Goal: Task Accomplishment & Management: Manage account settings

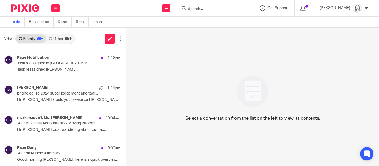
click at [188, 7] on input "Search" at bounding box center [212, 9] width 50 height 5
type input "png"
click button "submit" at bounding box center [0, 0] width 0 height 0
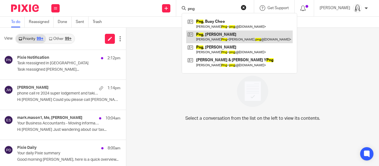
click at [199, 34] on link at bounding box center [239, 36] width 106 height 13
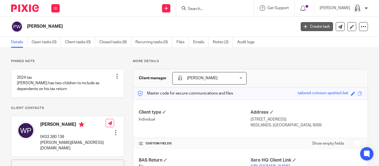
click at [316, 26] on link "Create task" at bounding box center [316, 26] width 32 height 9
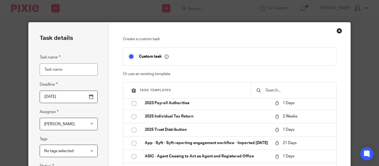
scroll to position [64, 0]
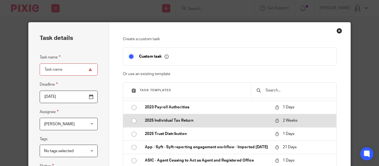
click at [133, 120] on input "radio" at bounding box center [134, 121] width 11 height 11
type input "2025-08-26"
type input "2025 Individual Tax Return"
checkbox input "false"
radio input "false"
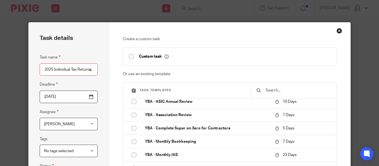
scroll to position [570, 0]
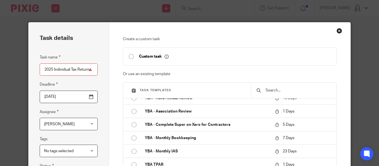
click at [91, 150] on div "No tags selected" at bounding box center [69, 151] width 58 height 12
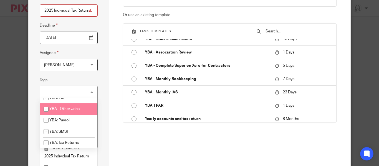
scroll to position [277, 0]
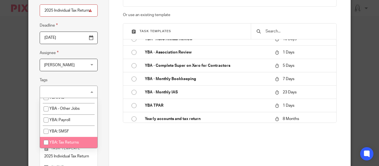
click at [47, 144] on input "checkbox" at bounding box center [46, 142] width 11 height 11
checkbox input "true"
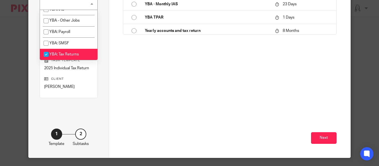
scroll to position [161, 0]
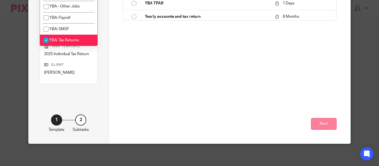
click at [324, 122] on button "Next" at bounding box center [323, 124] width 25 height 12
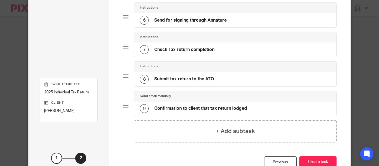
scroll to position [233, 0]
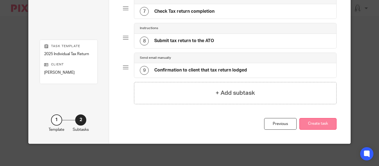
click at [315, 125] on button "Create task" at bounding box center [317, 124] width 37 height 12
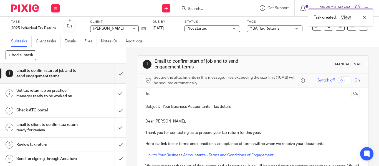
click at [163, 92] on input "text" at bounding box center [251, 94] width 193 height 6
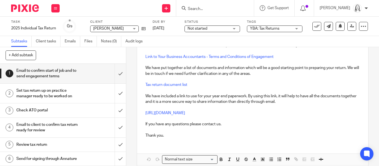
scroll to position [101, 0]
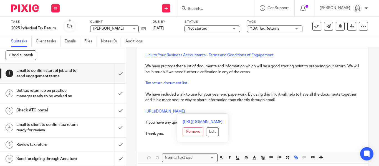
drag, startPoint x: 145, startPoint y: 112, endPoint x: 260, endPoint y: 109, distance: 114.5
click at [260, 109] on p "https://yba.usepixie.net/u/92dafccca40ca5135975adce9f476aeb" at bounding box center [252, 112] width 214 height 6
click at [206, 131] on button "Edit" at bounding box center [212, 131] width 13 height 9
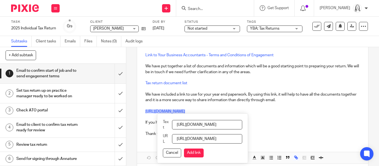
scroll to position [0, 53]
drag, startPoint x: 177, startPoint y: 125, endPoint x: 289, endPoint y: 127, distance: 112.8
click at [289, 127] on div "Dear Wayne, Thank you for contacting us to prepare your tax return for this yea…" at bounding box center [252, 88] width 231 height 150
type input "Please upload your 2025 tax return documents here"
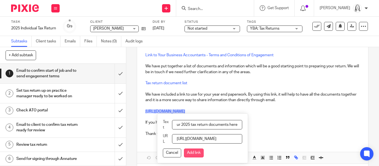
scroll to position [0, 0]
click at [192, 154] on button "Add link" at bounding box center [194, 153] width 20 height 9
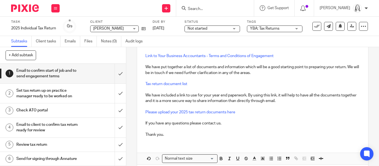
scroll to position [126, 0]
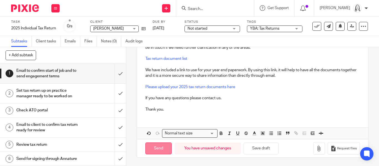
click at [160, 149] on input "Send" at bounding box center [158, 148] width 26 height 12
type input "Sent"
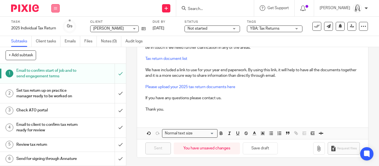
click at [54, 8] on icon at bounding box center [55, 8] width 3 height 3
click at [52, 34] on link "Email" at bounding box center [52, 34] width 9 height 4
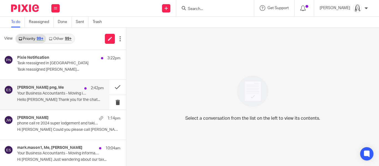
click at [37, 93] on p "Your Business Accountants - Moving information" at bounding box center [51, 93] width 69 height 5
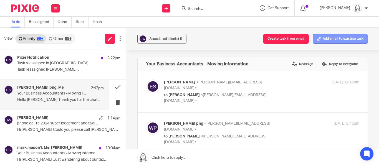
click at [337, 38] on button "Add email to existing task" at bounding box center [339, 39] width 55 height 10
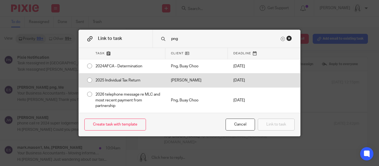
type input "png"
click at [91, 80] on div "2025 Individual Tax Return" at bounding box center [127, 80] width 75 height 14
radio input "true"
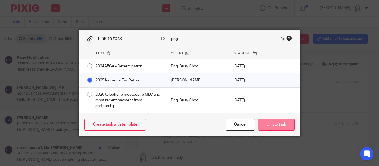
click at [277, 126] on button "Link to task" at bounding box center [275, 125] width 37 height 12
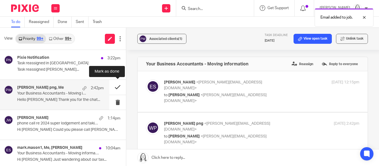
click at [116, 89] on button at bounding box center [117, 87] width 17 height 15
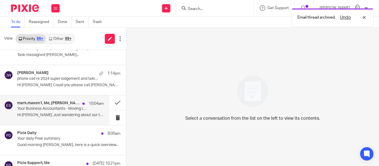
scroll to position [19, 0]
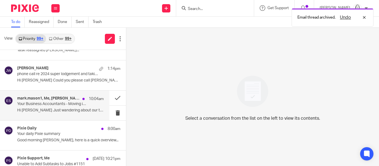
click at [38, 106] on p "Your Business Accountants - Moving information" at bounding box center [51, 104] width 69 height 5
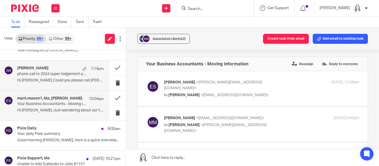
scroll to position [0, 0]
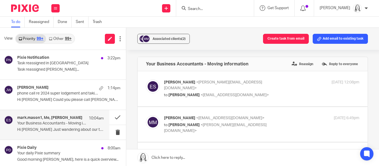
click at [62, 40] on link "Other 99+" at bounding box center [60, 38] width 28 height 9
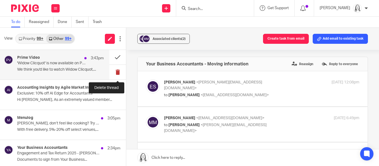
click at [118, 73] on button at bounding box center [117, 72] width 17 height 15
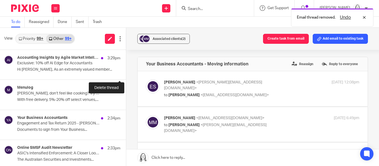
click at [126, 73] on button at bounding box center [128, 72] width 4 height 15
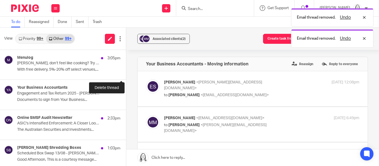
click at [126, 73] on button at bounding box center [128, 72] width 4 height 15
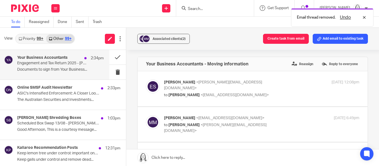
click at [46, 62] on p "Engagement and Tax Return 2025 - [PERSON_NAME]" at bounding box center [51, 63] width 69 height 5
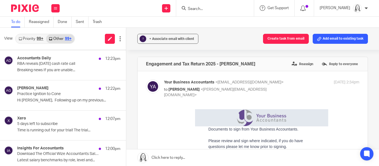
scroll to position [159, 0]
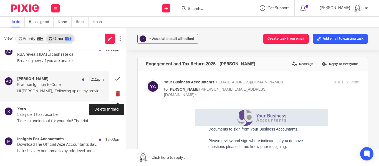
click at [118, 94] on button at bounding box center [117, 93] width 17 height 15
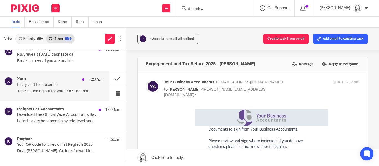
click at [41, 89] on p "Time is running out for your trial! The trial..." at bounding box center [60, 91] width 86 height 5
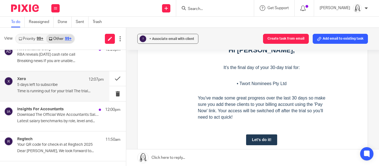
scroll to position [177, 0]
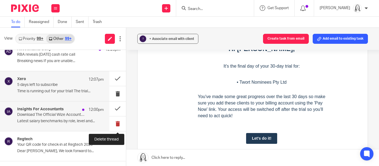
click at [116, 124] on button at bounding box center [117, 123] width 17 height 15
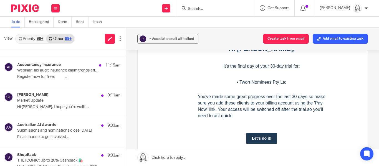
scroll to position [415, 0]
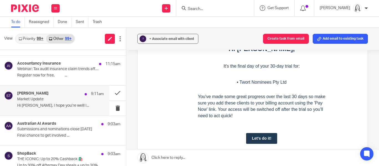
click at [54, 101] on p "Market Update" at bounding box center [51, 99] width 69 height 5
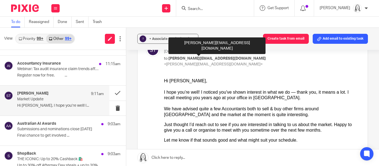
scroll to position [36, 0]
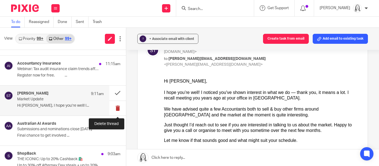
click at [117, 106] on button at bounding box center [117, 108] width 17 height 15
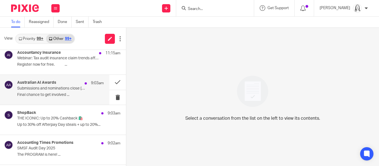
scroll to position [428, 0]
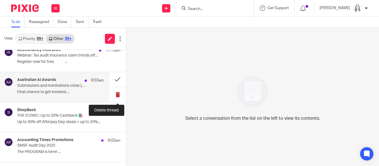
click at [119, 94] on button at bounding box center [117, 94] width 17 height 15
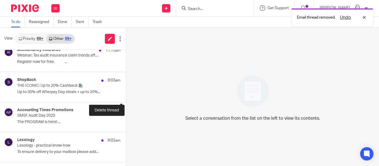
click at [126, 94] on button at bounding box center [128, 94] width 4 height 15
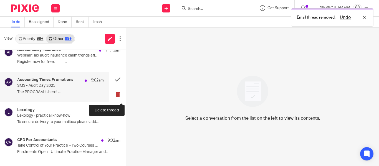
click at [117, 95] on button at bounding box center [117, 94] width 17 height 15
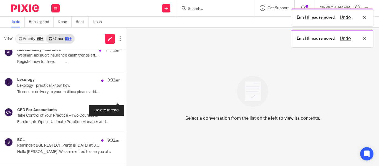
click at [126, 95] on button at bounding box center [128, 94] width 4 height 15
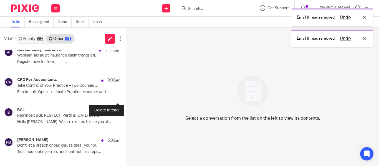
click at [126, 95] on button at bounding box center [128, 94] width 4 height 15
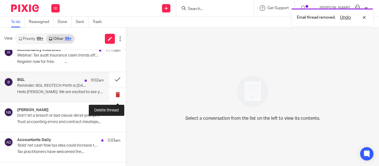
click at [117, 95] on button at bounding box center [117, 94] width 17 height 15
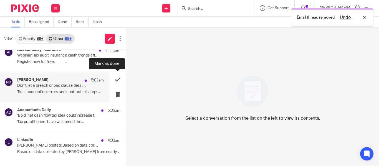
click at [116, 81] on button at bounding box center [117, 79] width 17 height 15
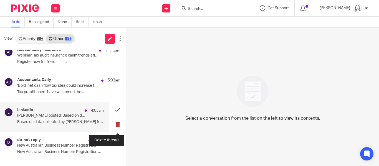
click at [118, 125] on button at bounding box center [117, 124] width 17 height 15
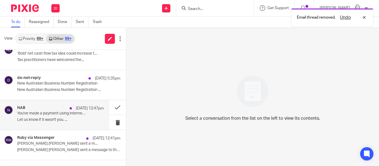
scroll to position [468, 0]
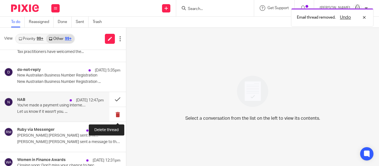
click at [118, 114] on button at bounding box center [117, 114] width 17 height 15
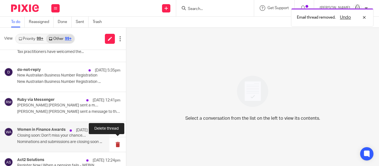
click at [118, 145] on button at bounding box center [117, 144] width 17 height 15
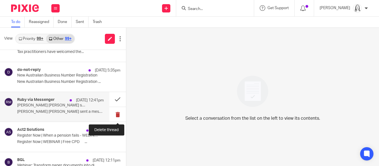
click at [116, 116] on button at bounding box center [117, 114] width 17 height 15
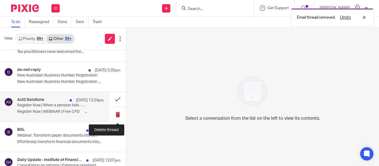
click at [118, 114] on button at bounding box center [117, 114] width 17 height 15
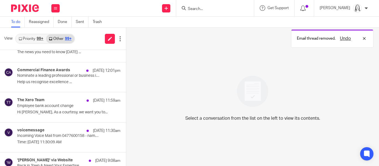
scroll to position [562, 0]
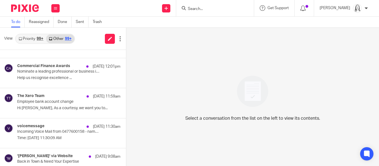
click at [35, 41] on link "Priority 99+" at bounding box center [31, 38] width 30 height 9
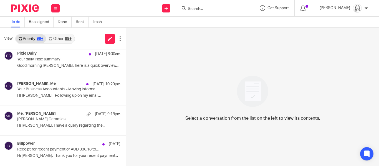
scroll to position [0, 0]
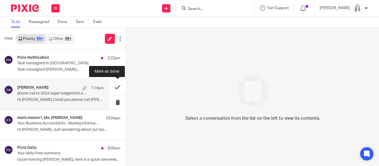
click at [116, 89] on button at bounding box center [117, 87] width 17 height 15
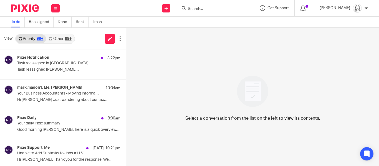
click at [205, 8] on input "Search" at bounding box center [212, 9] width 50 height 5
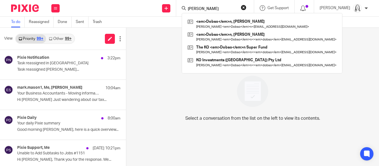
type input "[PERSON_NAME]"
click button "submit" at bounding box center [0, 0] width 0 height 0
